Goal: Book appointment/travel/reservation

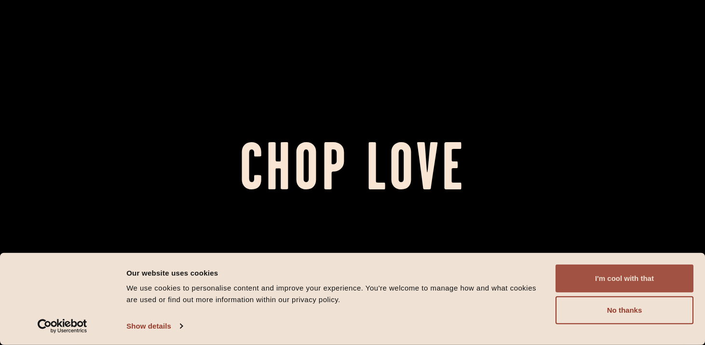
click at [580, 273] on button "I'm cool with that" at bounding box center [625, 279] width 138 height 28
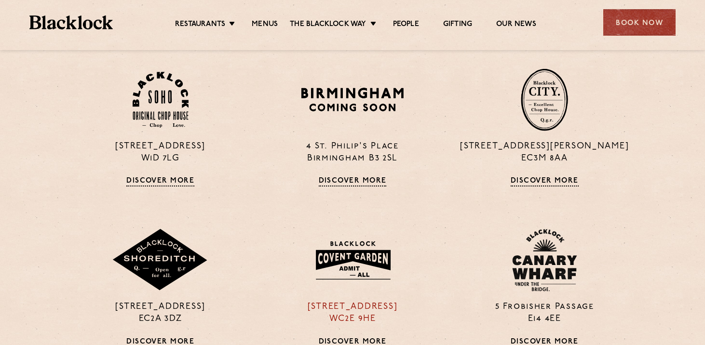
scroll to position [660, 0]
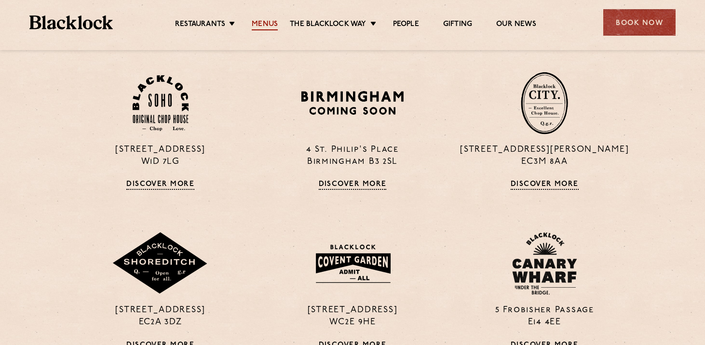
click at [266, 21] on link "Menus" at bounding box center [265, 25] width 26 height 11
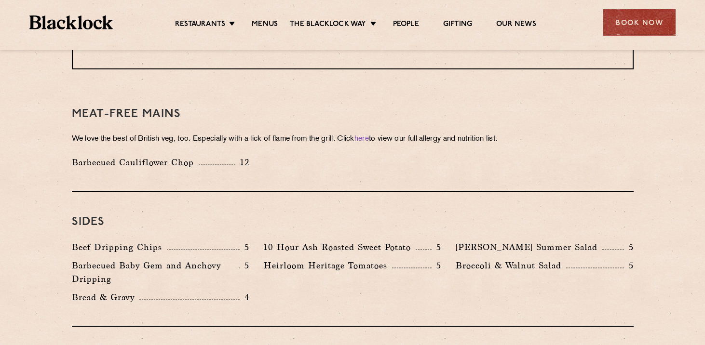
scroll to position [1340, 0]
click at [624, 21] on div "Book Now" at bounding box center [640, 22] width 72 height 27
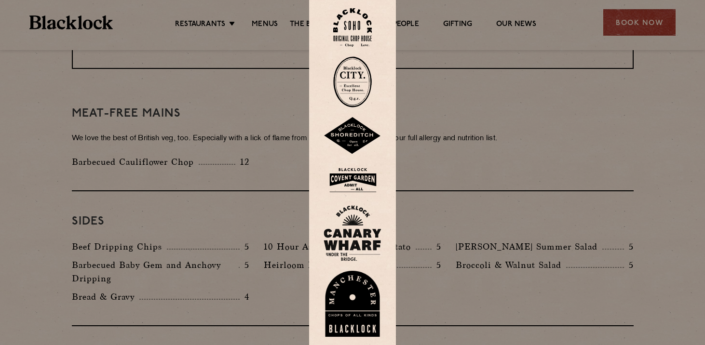
click at [354, 136] on img at bounding box center [353, 136] width 58 height 38
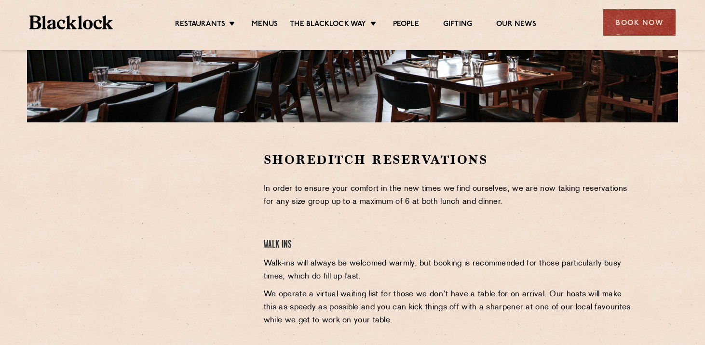
scroll to position [225, 0]
